Goal: Task Accomplishment & Management: Use online tool/utility

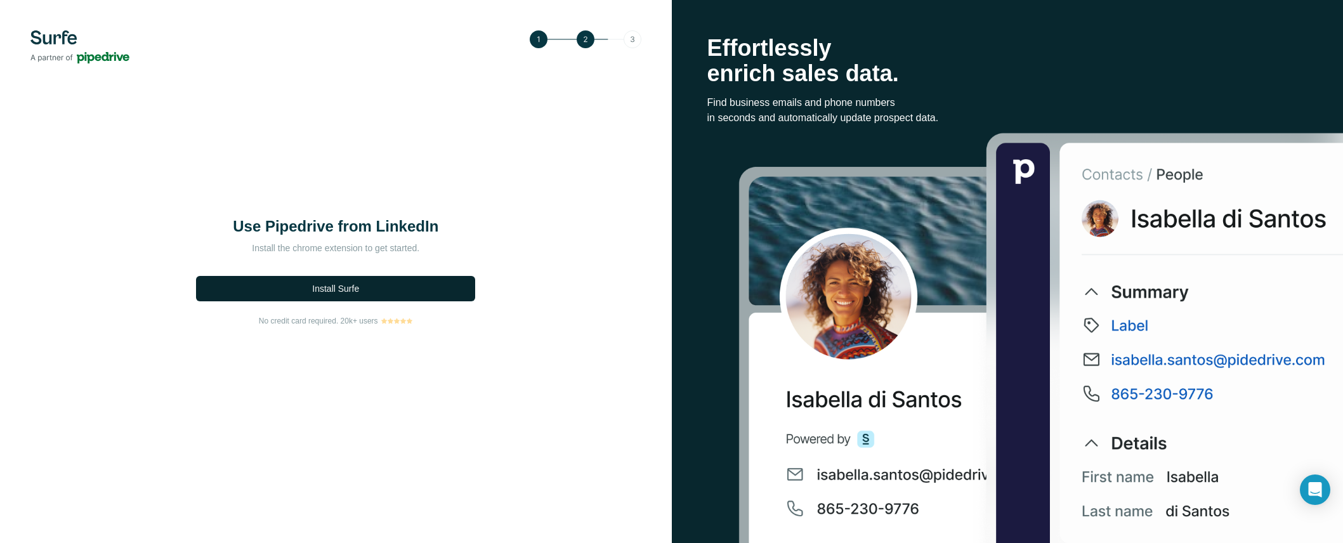
click at [346, 294] on span "Install Surfe" at bounding box center [335, 288] width 47 height 13
